Goal: Task Accomplishment & Management: Complete application form

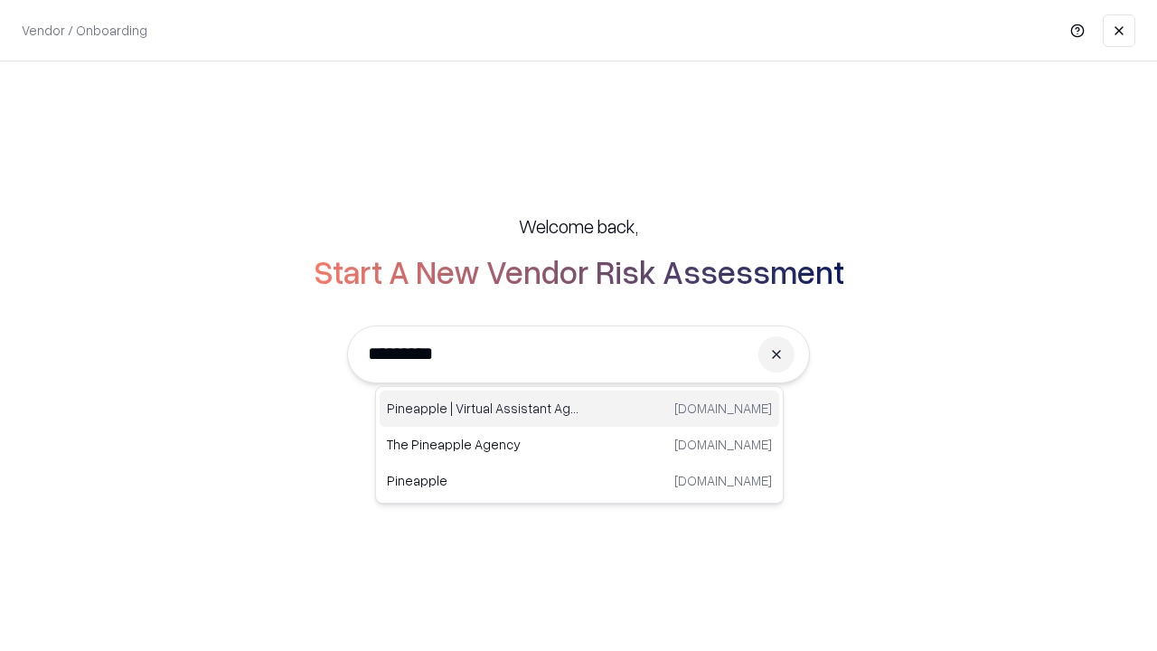
click at [579, 408] on div "Pineapple | Virtual Assistant Agency [DOMAIN_NAME]" at bounding box center [578, 408] width 399 height 36
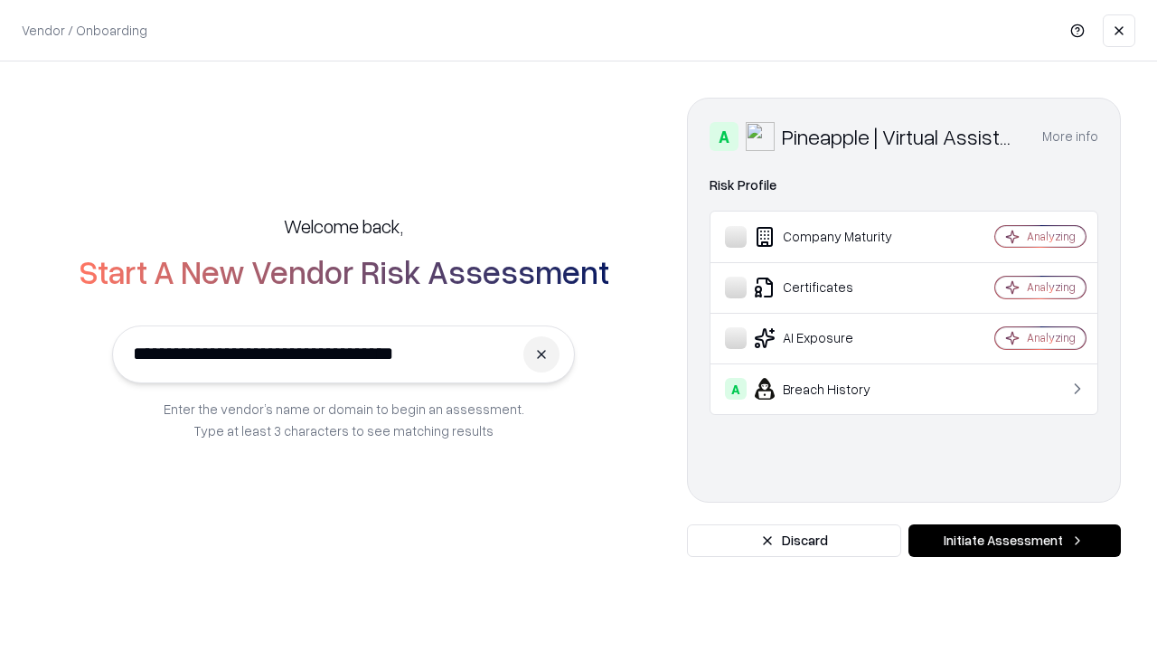
type input "**********"
click at [1014, 540] on button "Initiate Assessment" at bounding box center [1014, 540] width 212 height 33
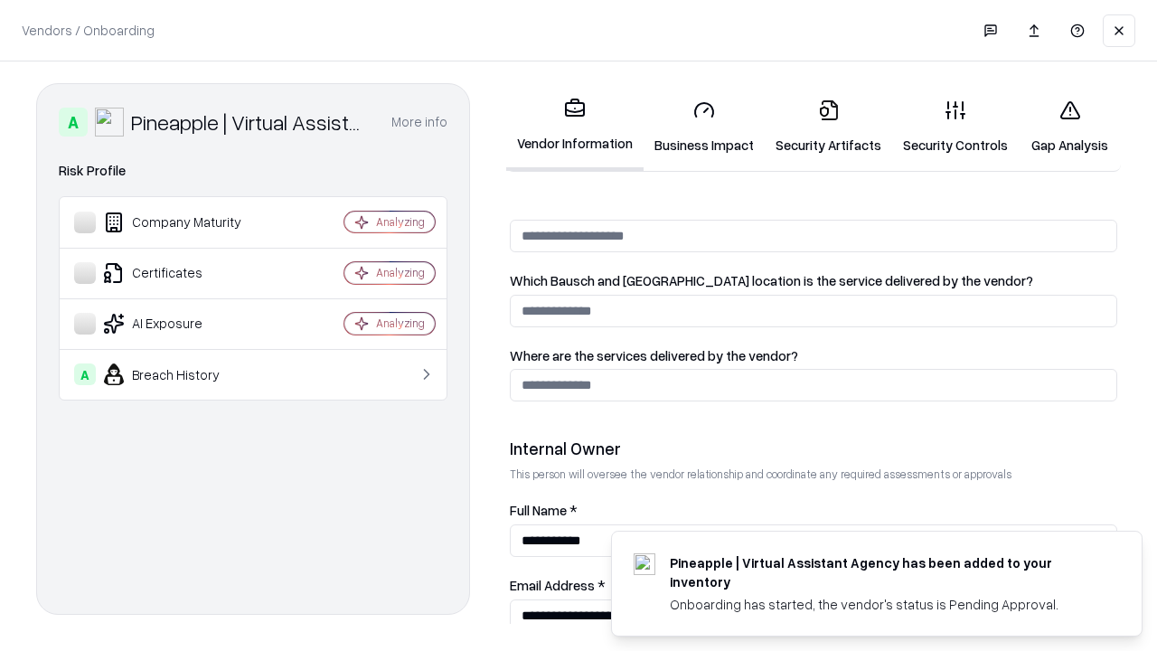
scroll to position [936, 0]
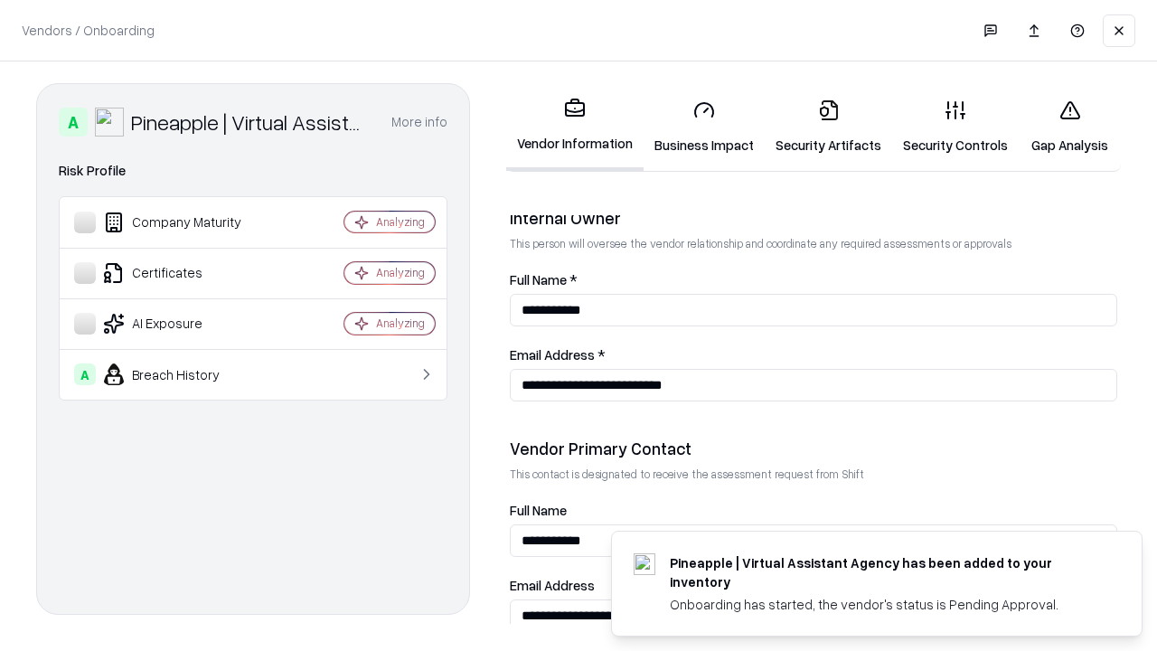
click at [704, 126] on link "Business Impact" at bounding box center [703, 127] width 121 height 84
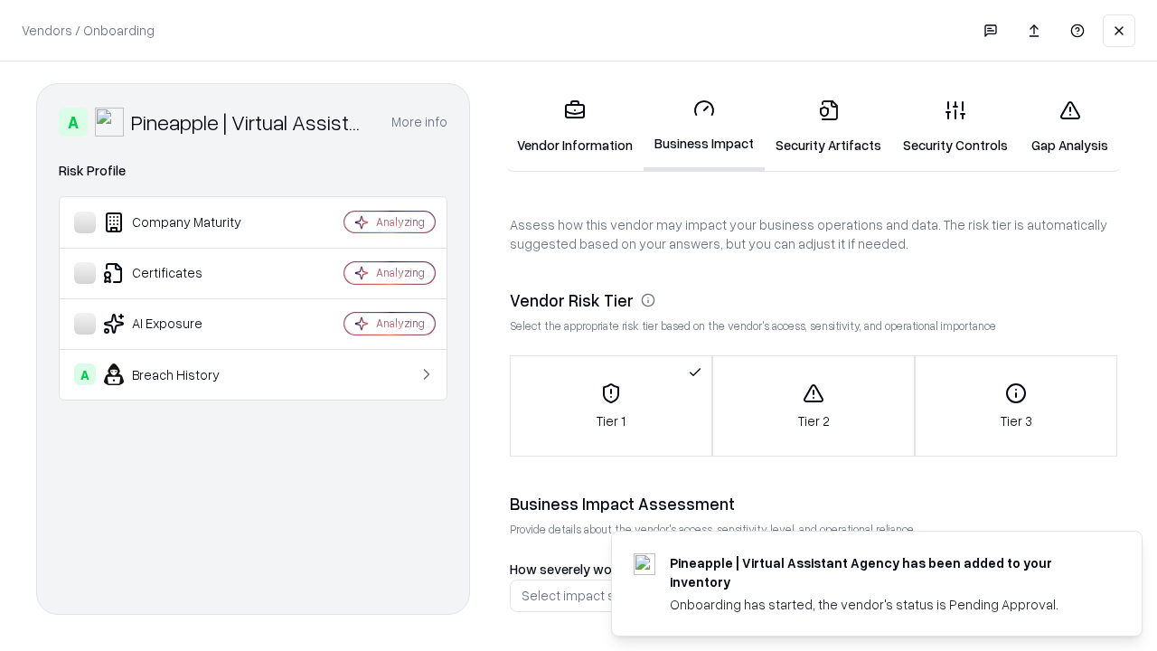
click at [1069, 126] on link "Gap Analysis" at bounding box center [1069, 127] width 102 height 84
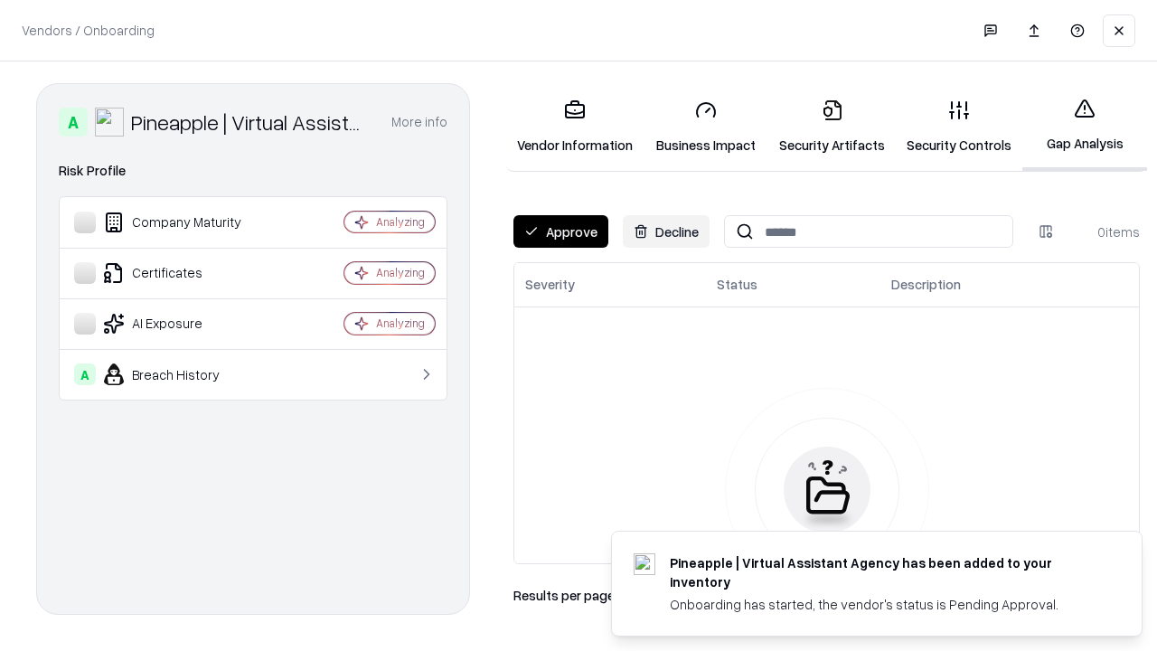
click at [560, 231] on button "Approve" at bounding box center [560, 231] width 95 height 33
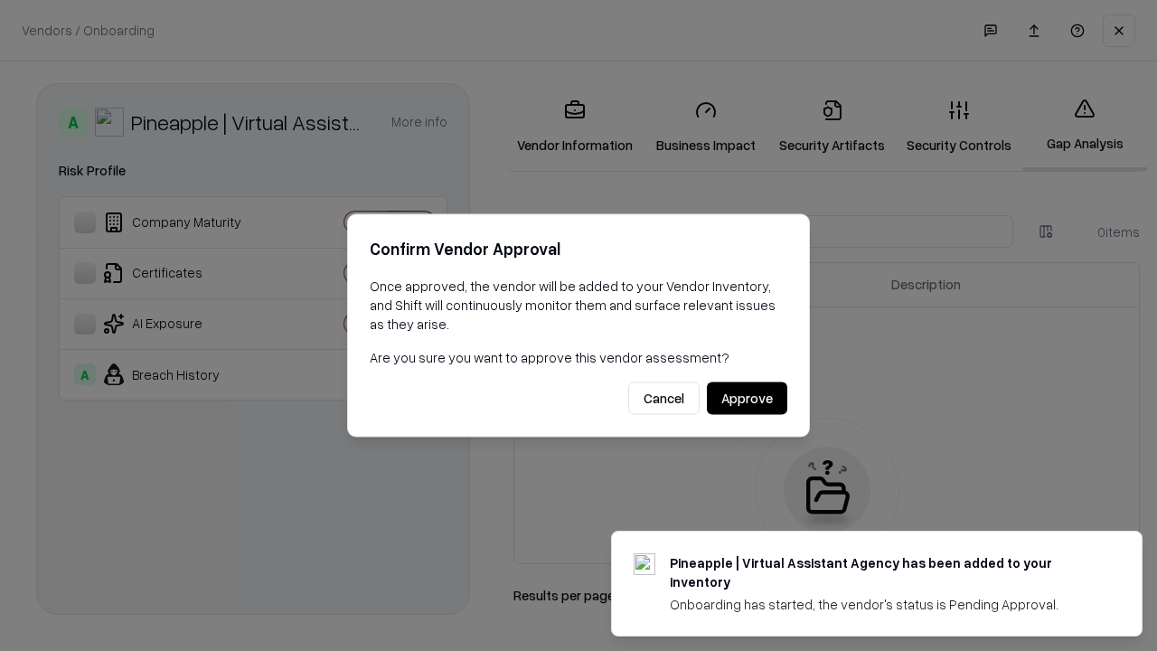
click at [746, 398] on button "Approve" at bounding box center [747, 398] width 80 height 33
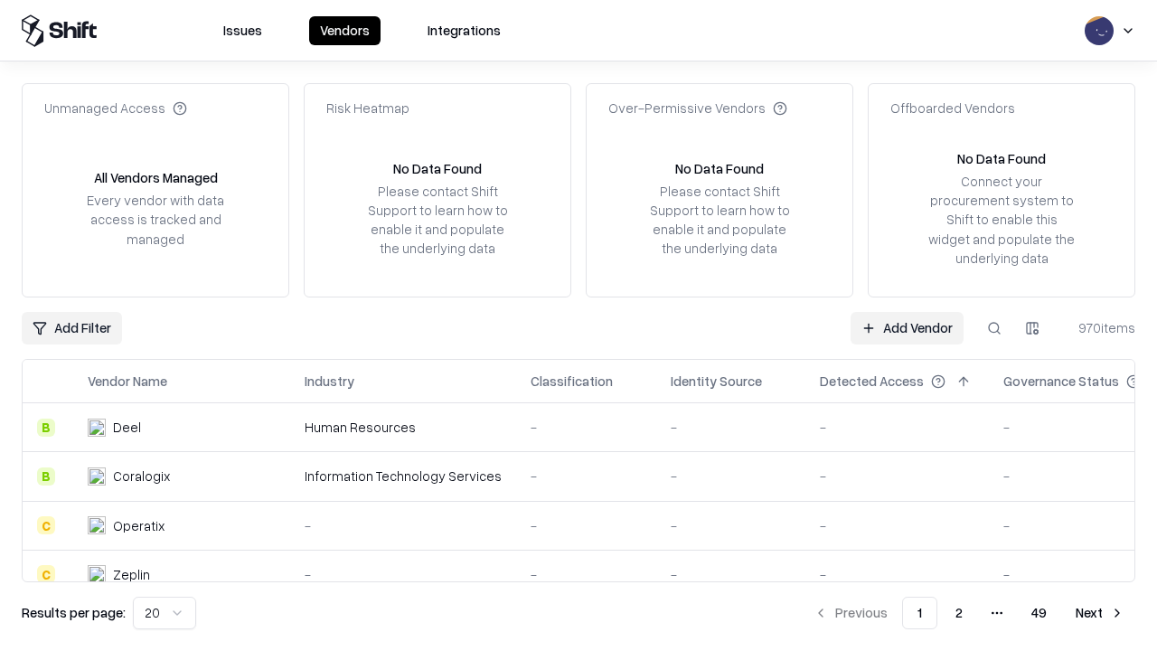
type input "**********"
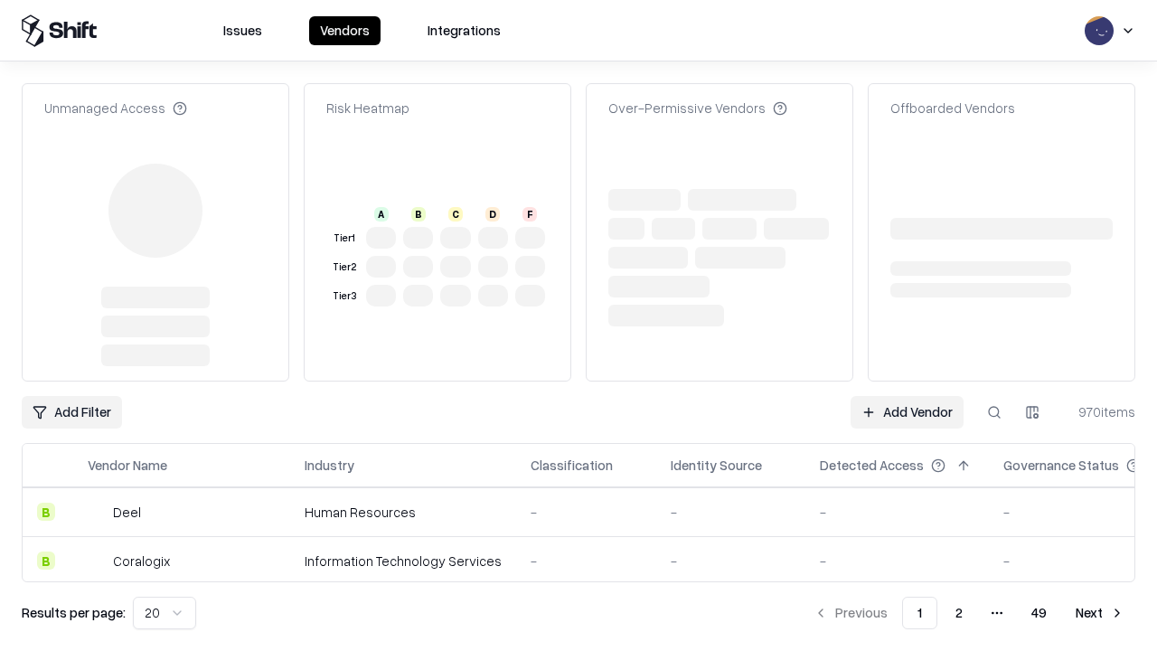
click at [906, 396] on link "Add Vendor" at bounding box center [906, 412] width 113 height 33
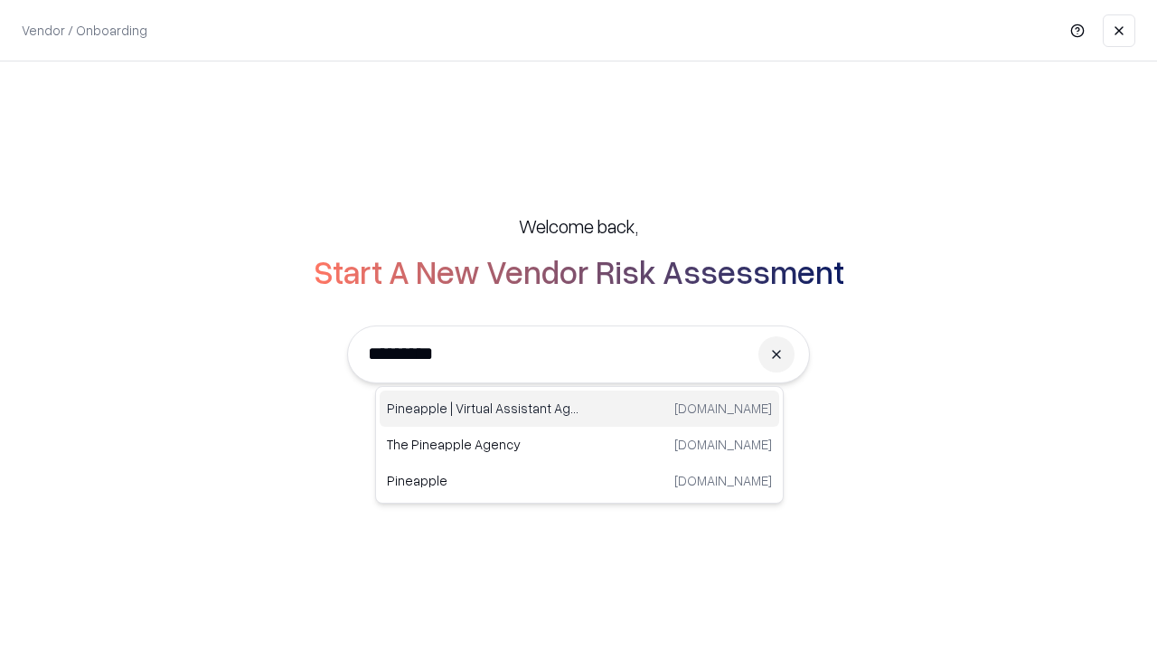
click at [579, 408] on div "Pineapple | Virtual Assistant Agency [DOMAIN_NAME]" at bounding box center [578, 408] width 399 height 36
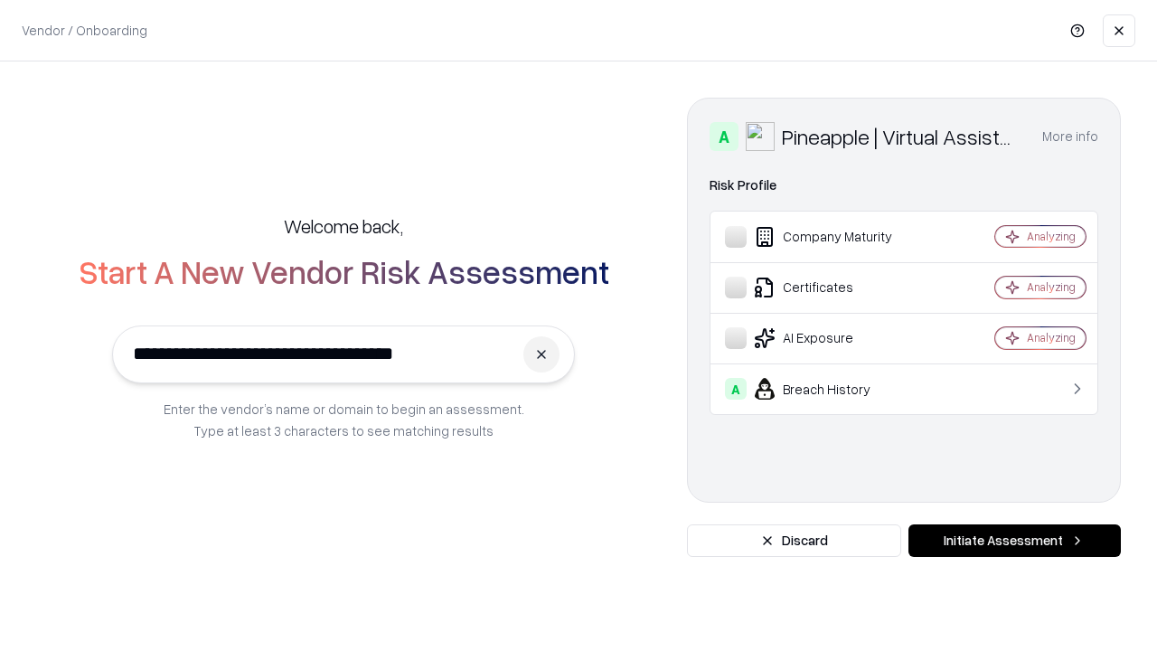
type input "**********"
click at [1014, 540] on button "Initiate Assessment" at bounding box center [1014, 540] width 212 height 33
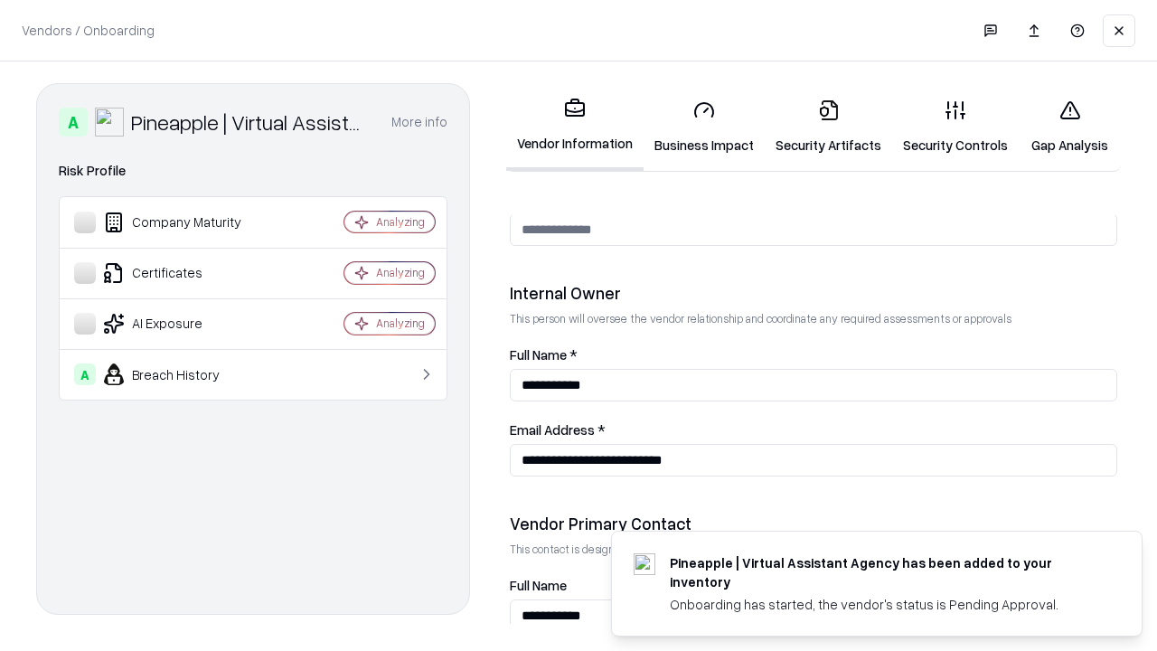
scroll to position [936, 0]
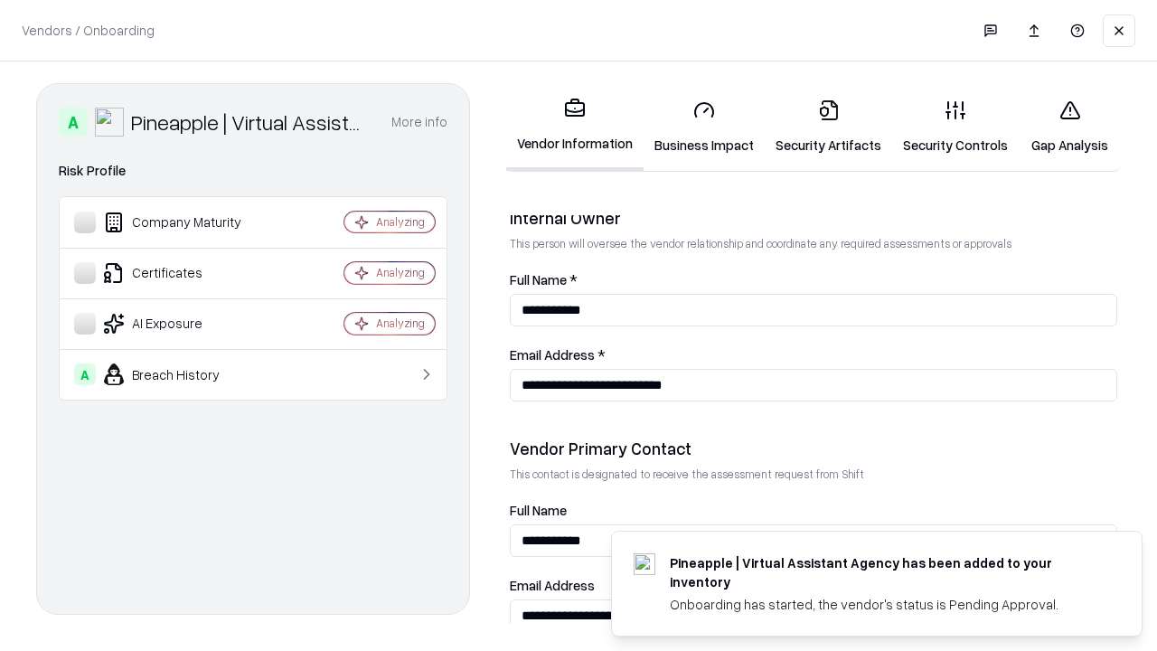
click at [1069, 126] on link "Gap Analysis" at bounding box center [1069, 127] width 102 height 84
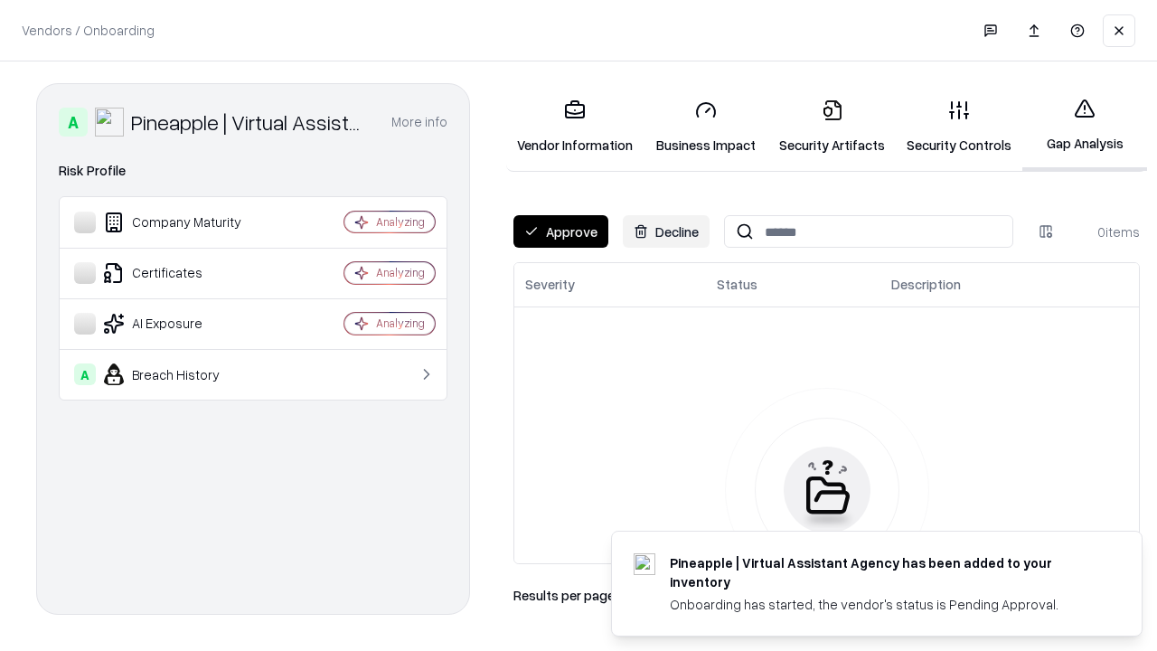
click at [560, 231] on button "Approve" at bounding box center [560, 231] width 95 height 33
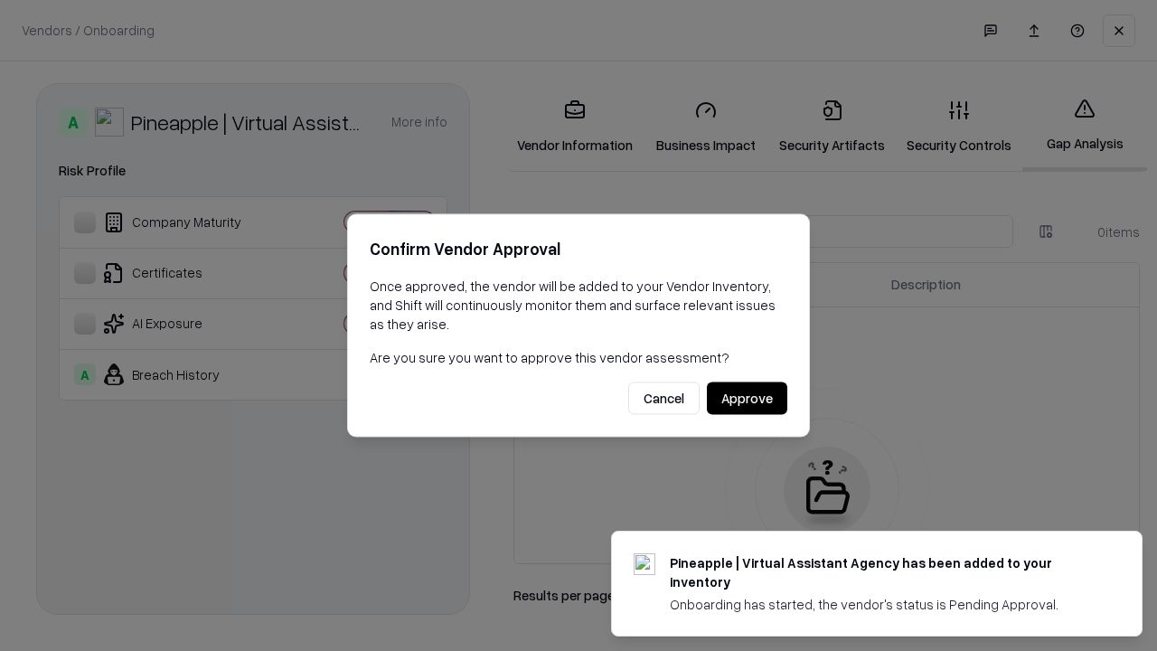
click at [746, 398] on button "Approve" at bounding box center [747, 398] width 80 height 33
